Goal: Book appointment/travel/reservation

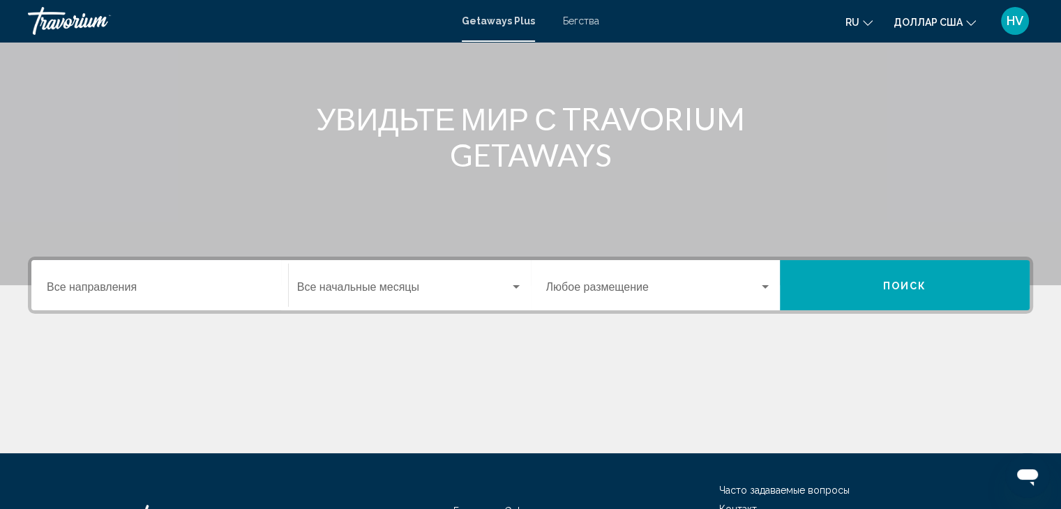
scroll to position [121, 0]
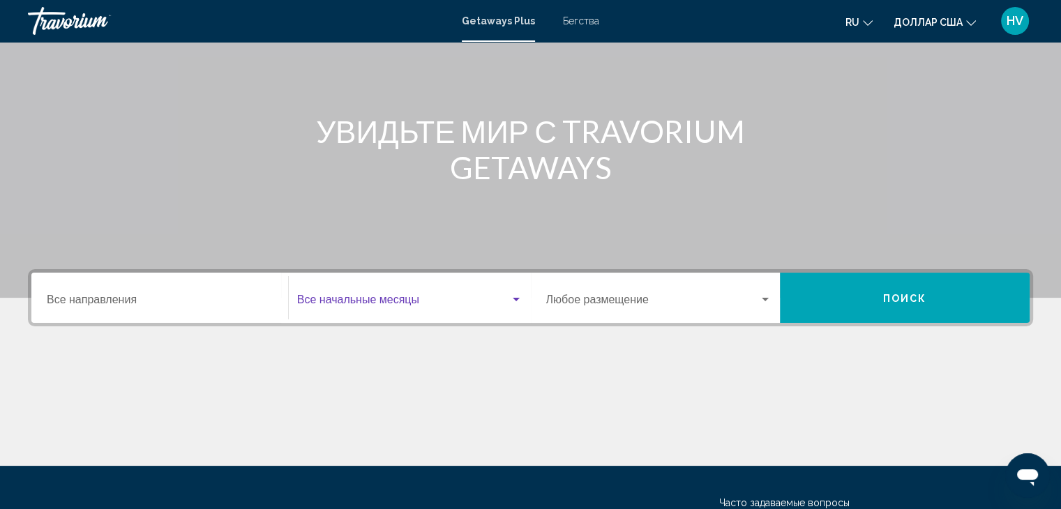
click at [418, 297] on span "Виджет поиска" at bounding box center [403, 302] width 213 height 13
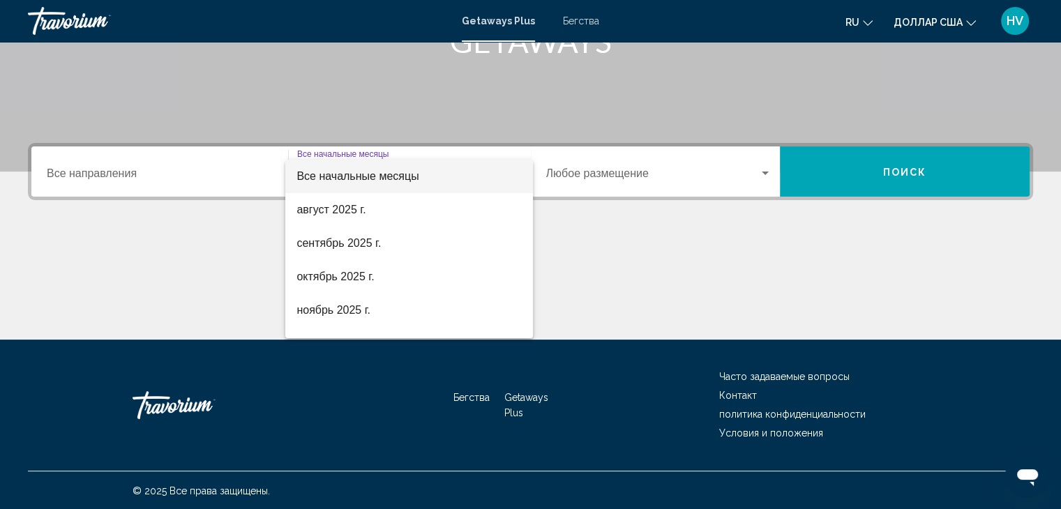
scroll to position [248, 0]
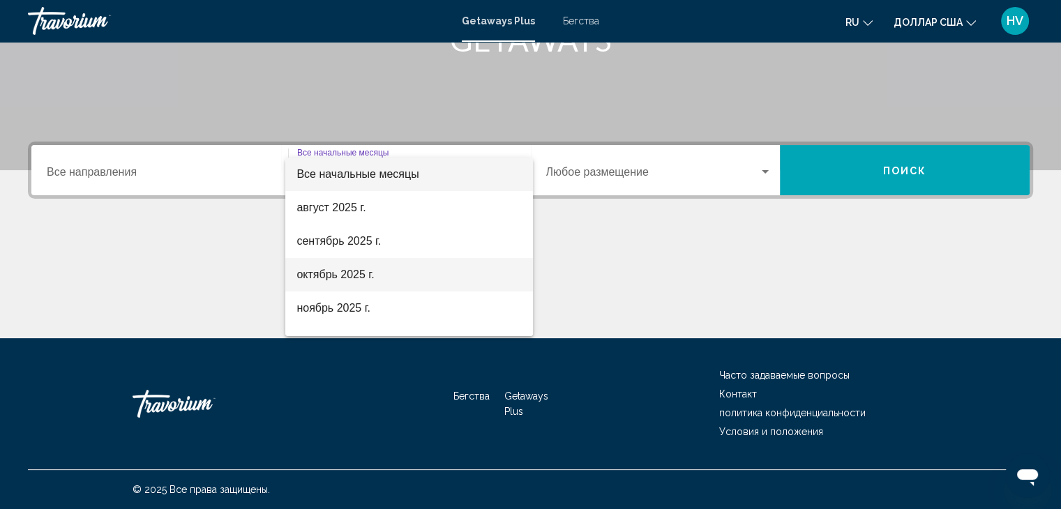
click at [377, 276] on span "октябрь 2025 г." at bounding box center [408, 274] width 225 height 33
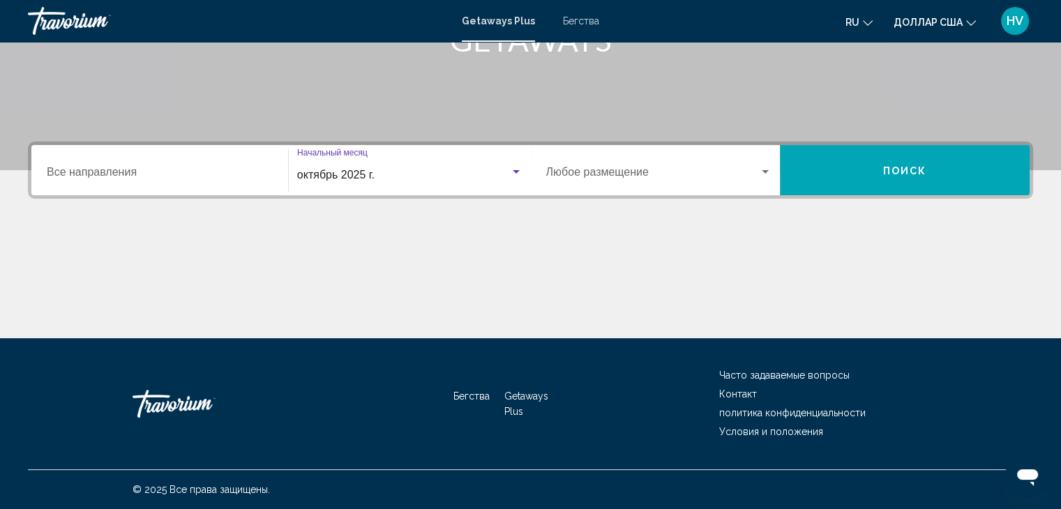
click at [869, 172] on button "Поиск" at bounding box center [905, 170] width 250 height 50
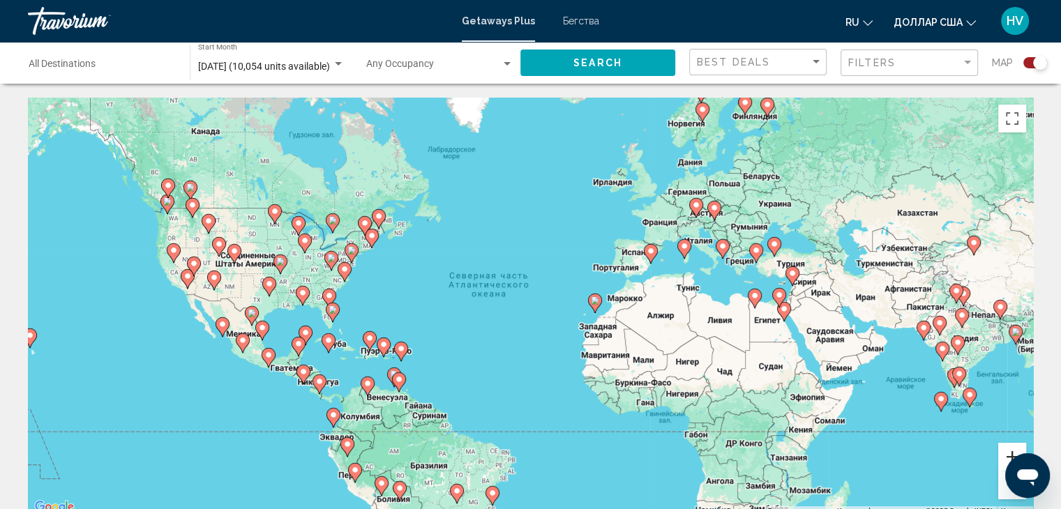
click at [1005, 452] on button "Увеличить" at bounding box center [1012, 457] width 28 height 28
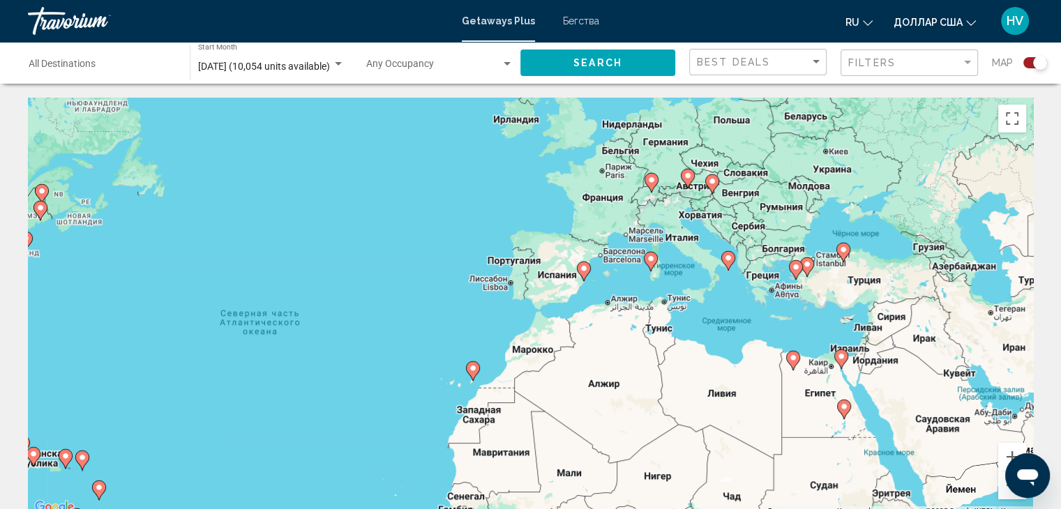
drag, startPoint x: 873, startPoint y: 221, endPoint x: 680, endPoint y: 281, distance: 201.6
click at [680, 281] on div "Чтобы активировать перетаскивание с помощью клавиатуры, нажмите Alt + Ввод. Пос…" at bounding box center [530, 307] width 1005 height 418
click at [1013, 453] on button "Увеличить" at bounding box center [1012, 457] width 28 height 28
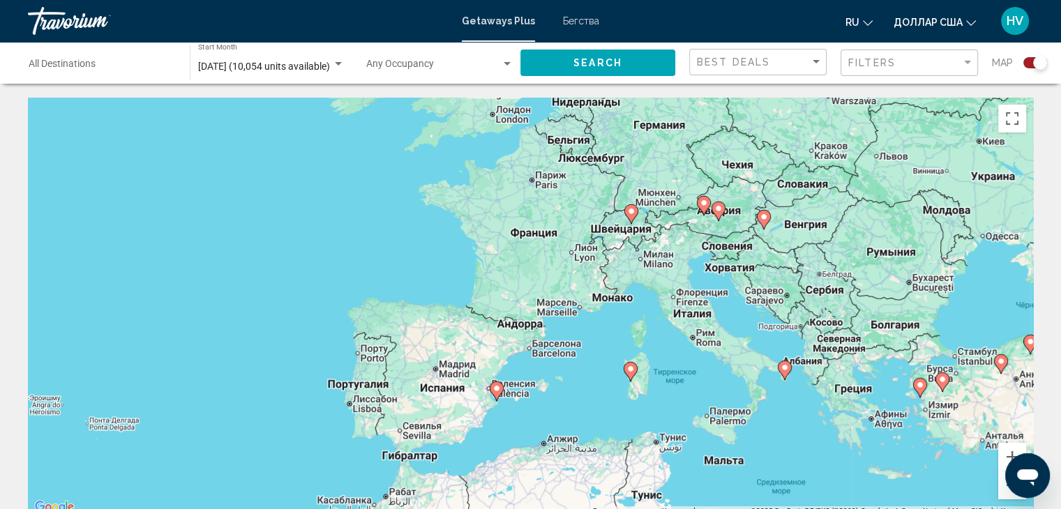
drag, startPoint x: 829, startPoint y: 203, endPoint x: 687, endPoint y: 349, distance: 203.7
click at [687, 349] on div "Чтобы активировать перетаскивание с помощью клавиатуры, нажмите Alt + Ввод. Пос…" at bounding box center [530, 307] width 1005 height 418
click at [494, 391] on image "Основное содержание" at bounding box center [496, 388] width 8 height 8
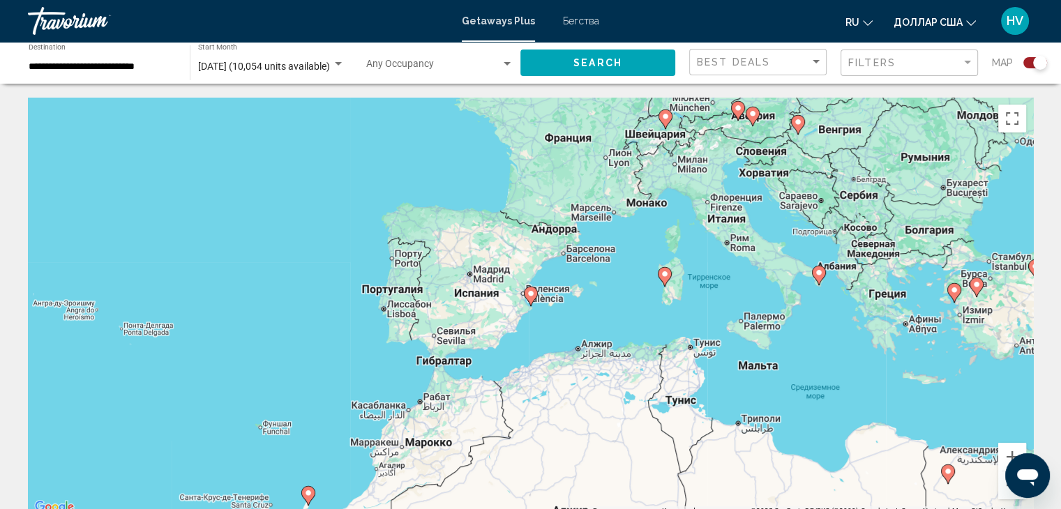
click at [530, 299] on icon "Основное содержание" at bounding box center [530, 296] width 13 height 18
type input "**********"
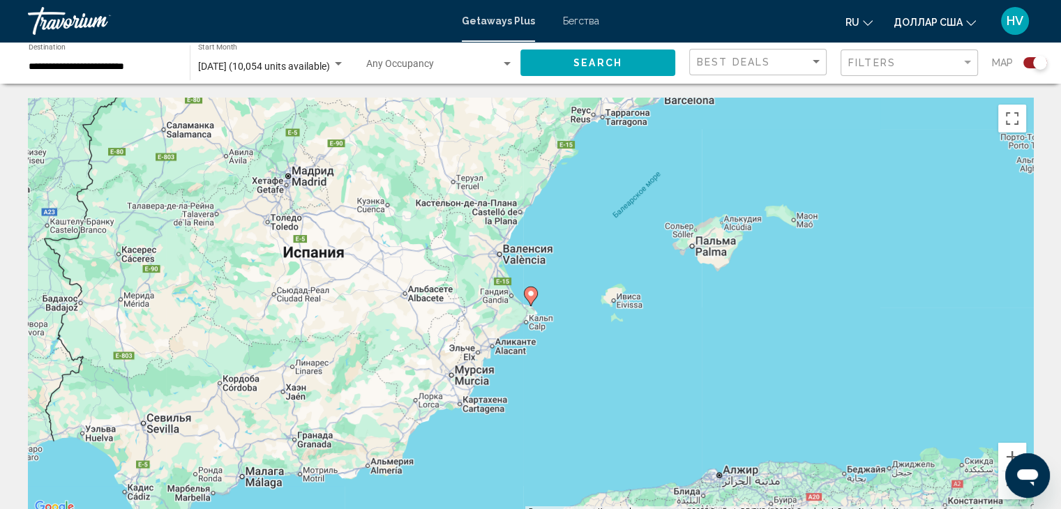
click at [530, 299] on icon "Основное содержание" at bounding box center [530, 296] width 13 height 18
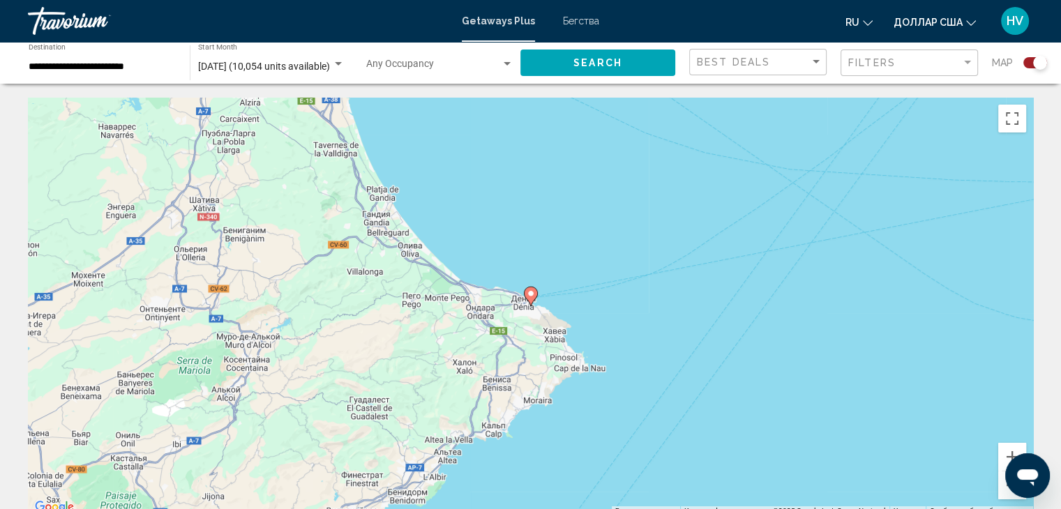
click at [530, 299] on icon "Основное содержание" at bounding box center [530, 296] width 13 height 18
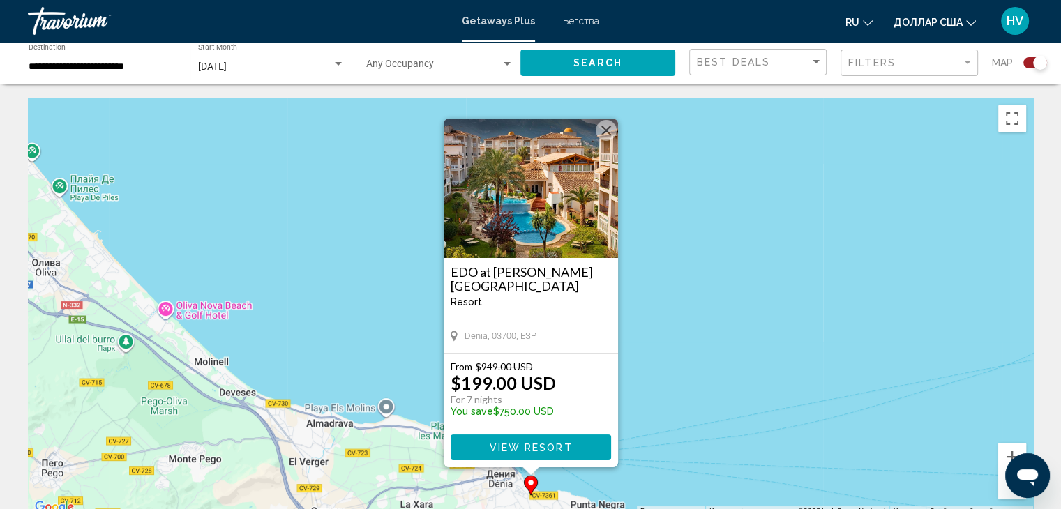
click at [538, 233] on img "Основное содержание" at bounding box center [531, 188] width 174 height 139
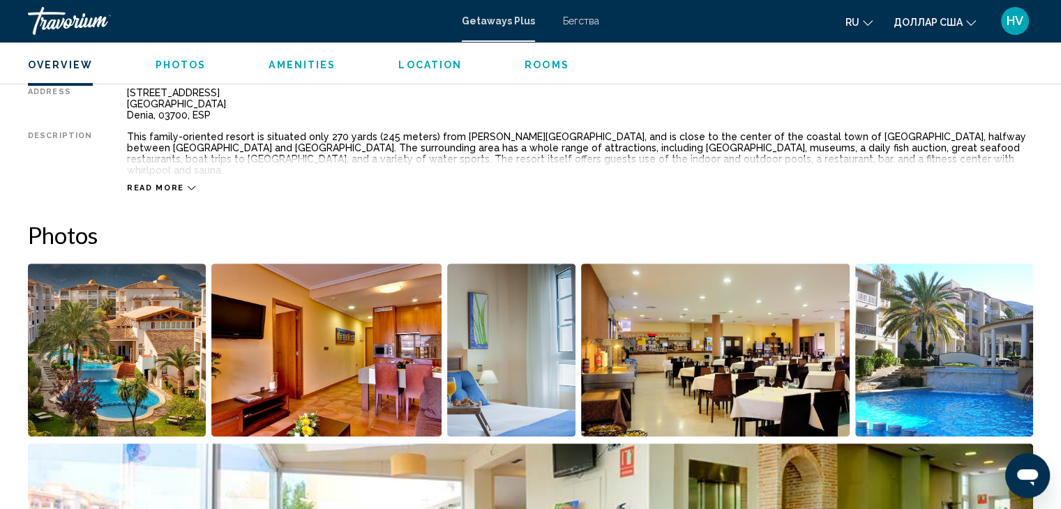
scroll to position [525, 0]
